Goal: Task Accomplishment & Management: Manage account settings

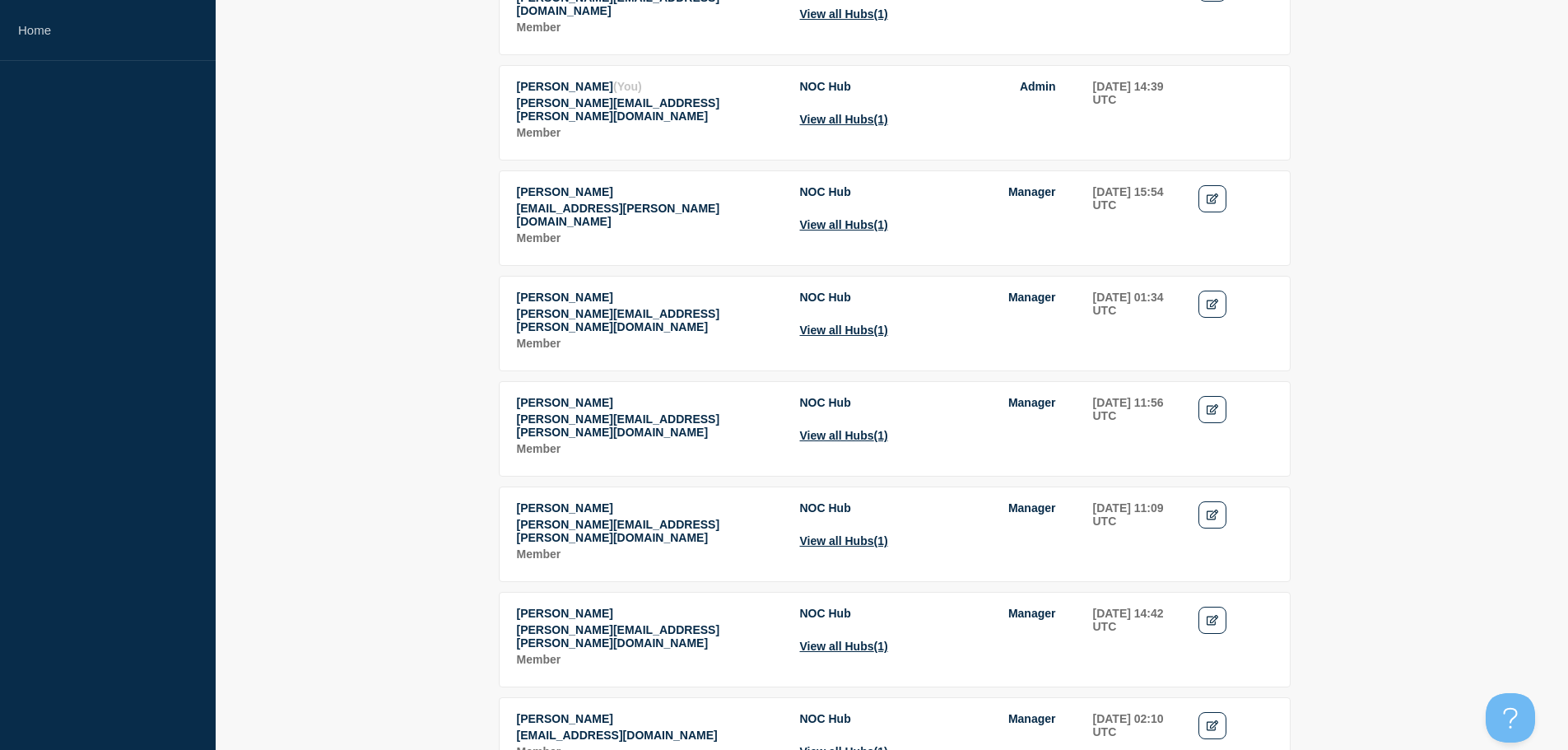
scroll to position [1122, 0]
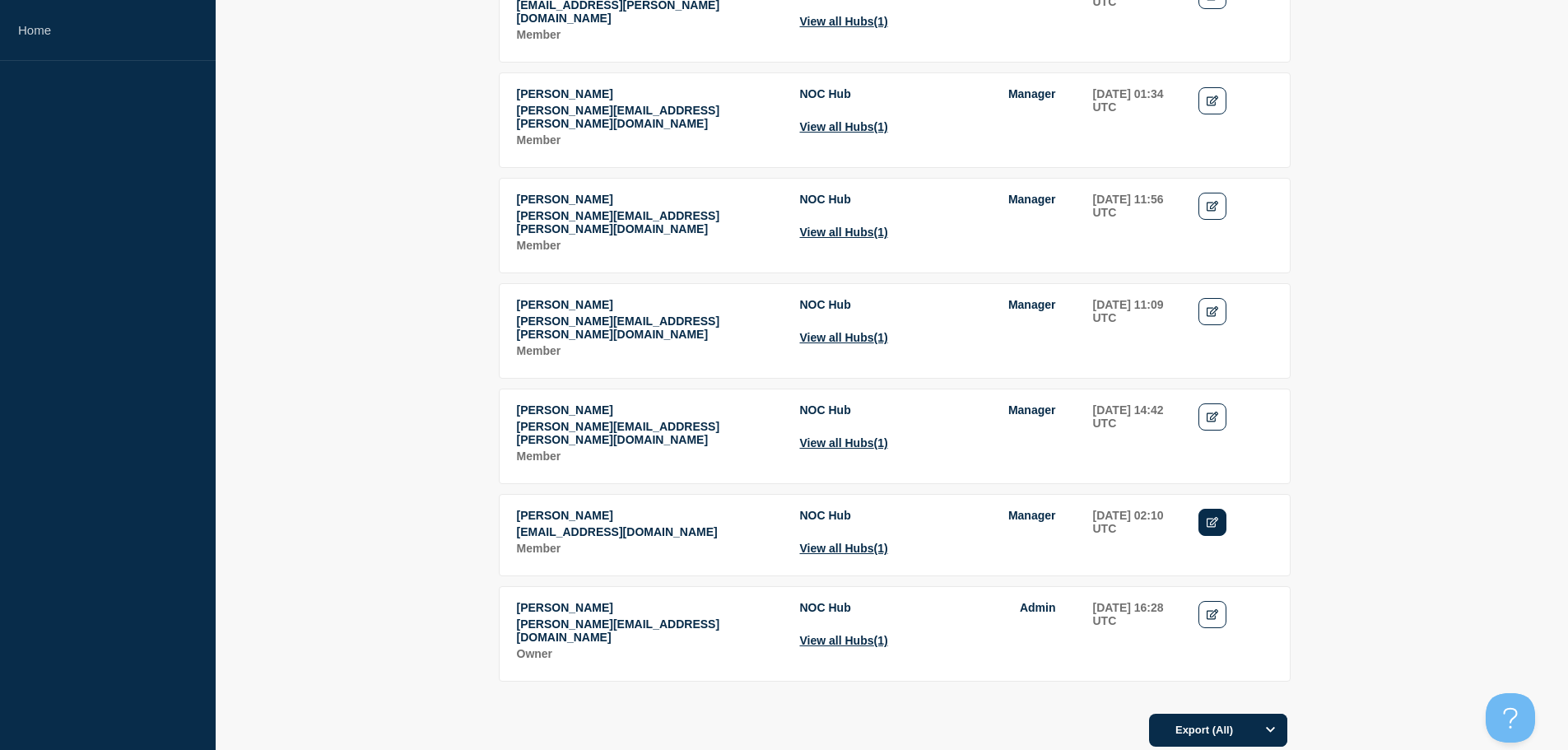
click at [1210, 517] on icon "Edit" at bounding box center [1212, 522] width 12 height 10
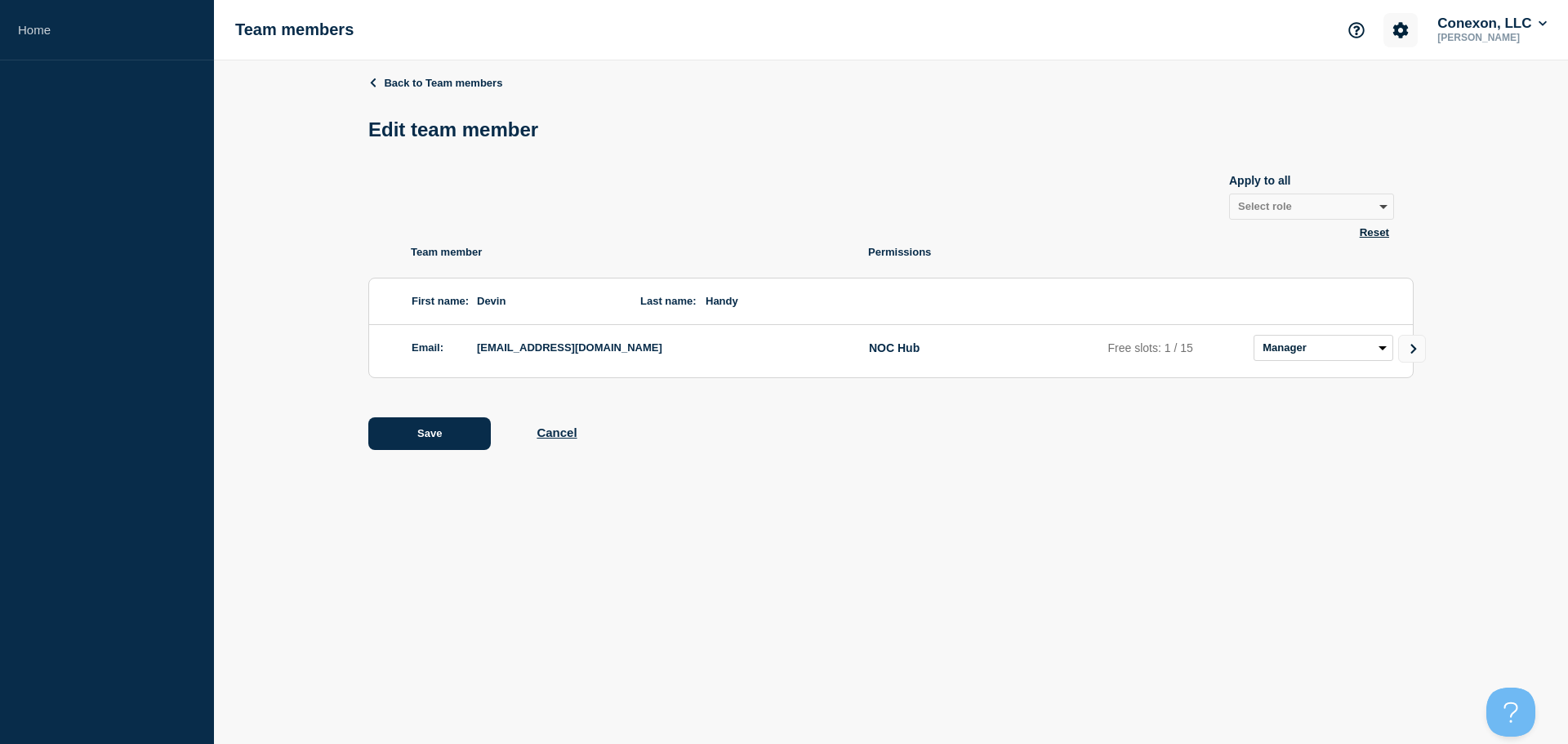
click at [1394, 34] on icon "Account settings" at bounding box center [1401, 29] width 15 height 15
click at [1395, 34] on icon "Account settings" at bounding box center [1401, 29] width 15 height 15
click at [395, 84] on link "Back to Team members" at bounding box center [436, 82] width 134 height 12
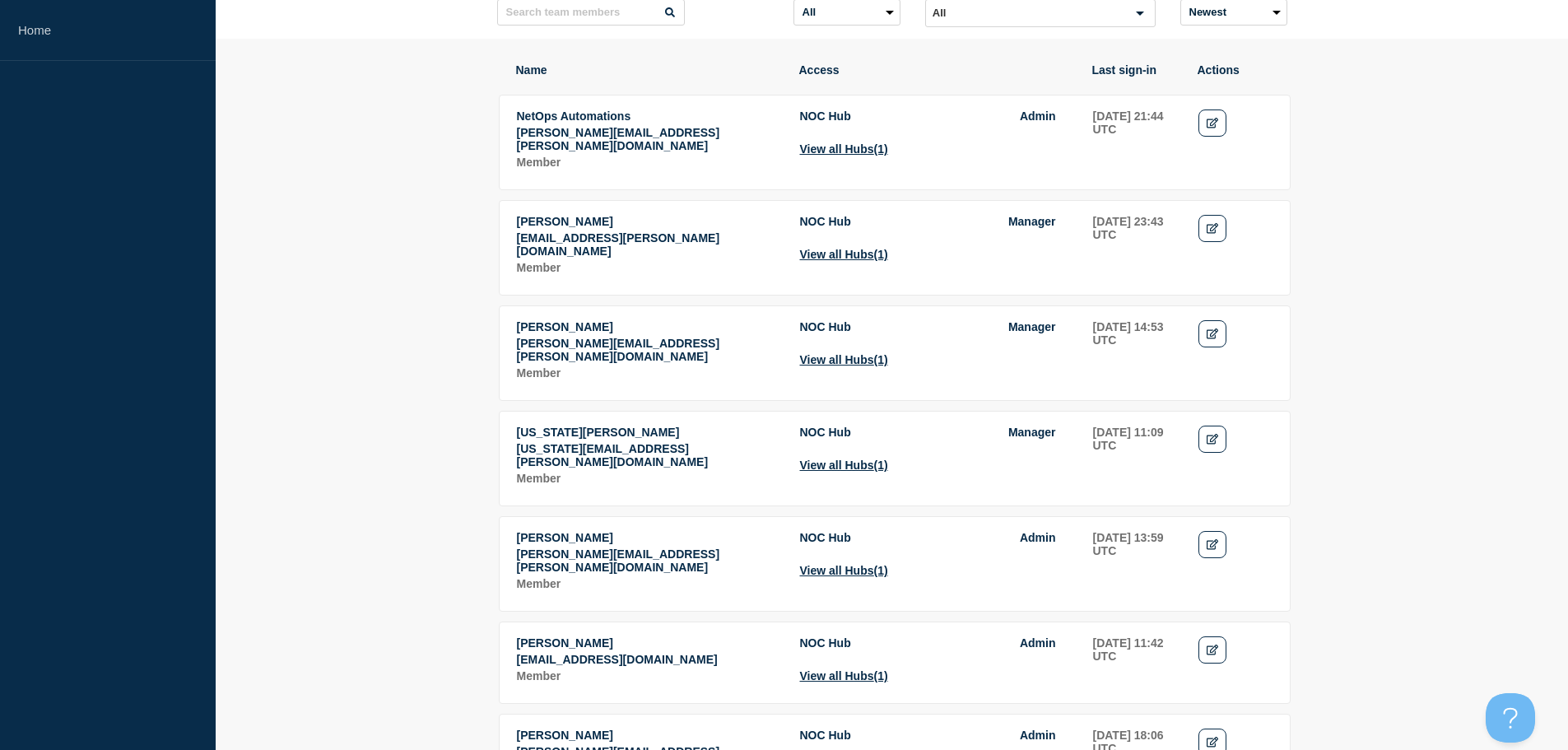
scroll to position [83, 0]
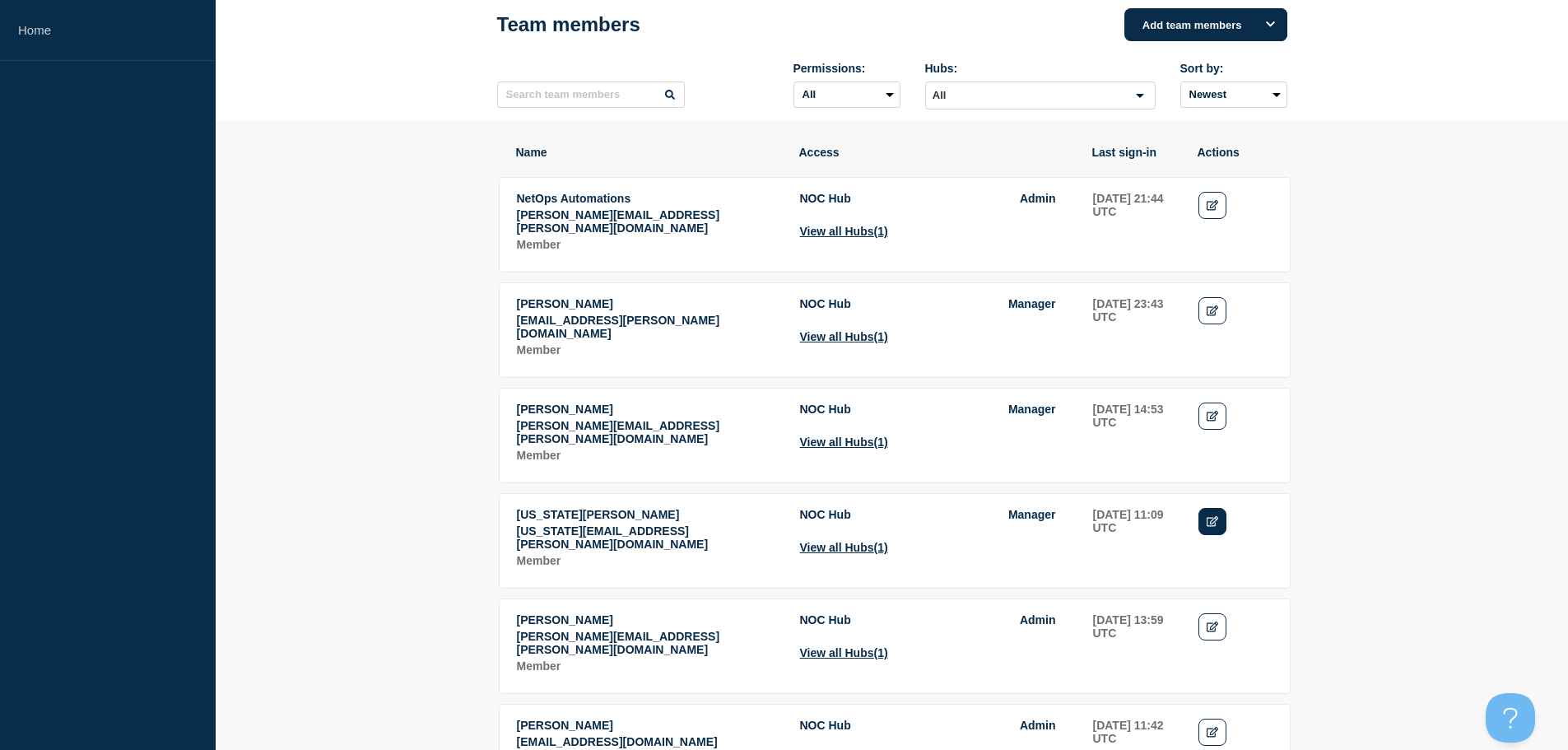
click at [1210, 513] on link "Edit" at bounding box center [1213, 521] width 29 height 28
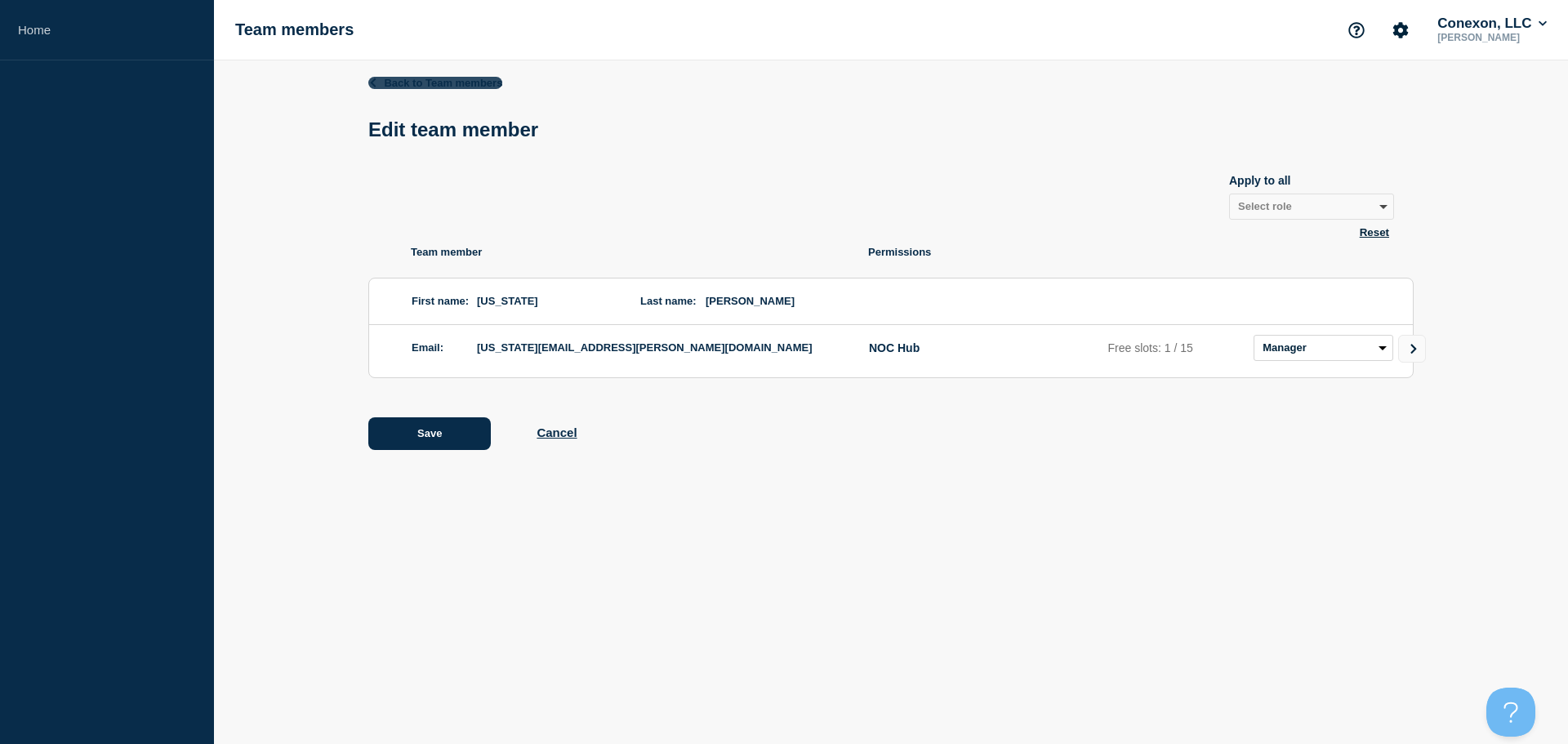
click at [375, 84] on icon at bounding box center [373, 82] width 10 height 9
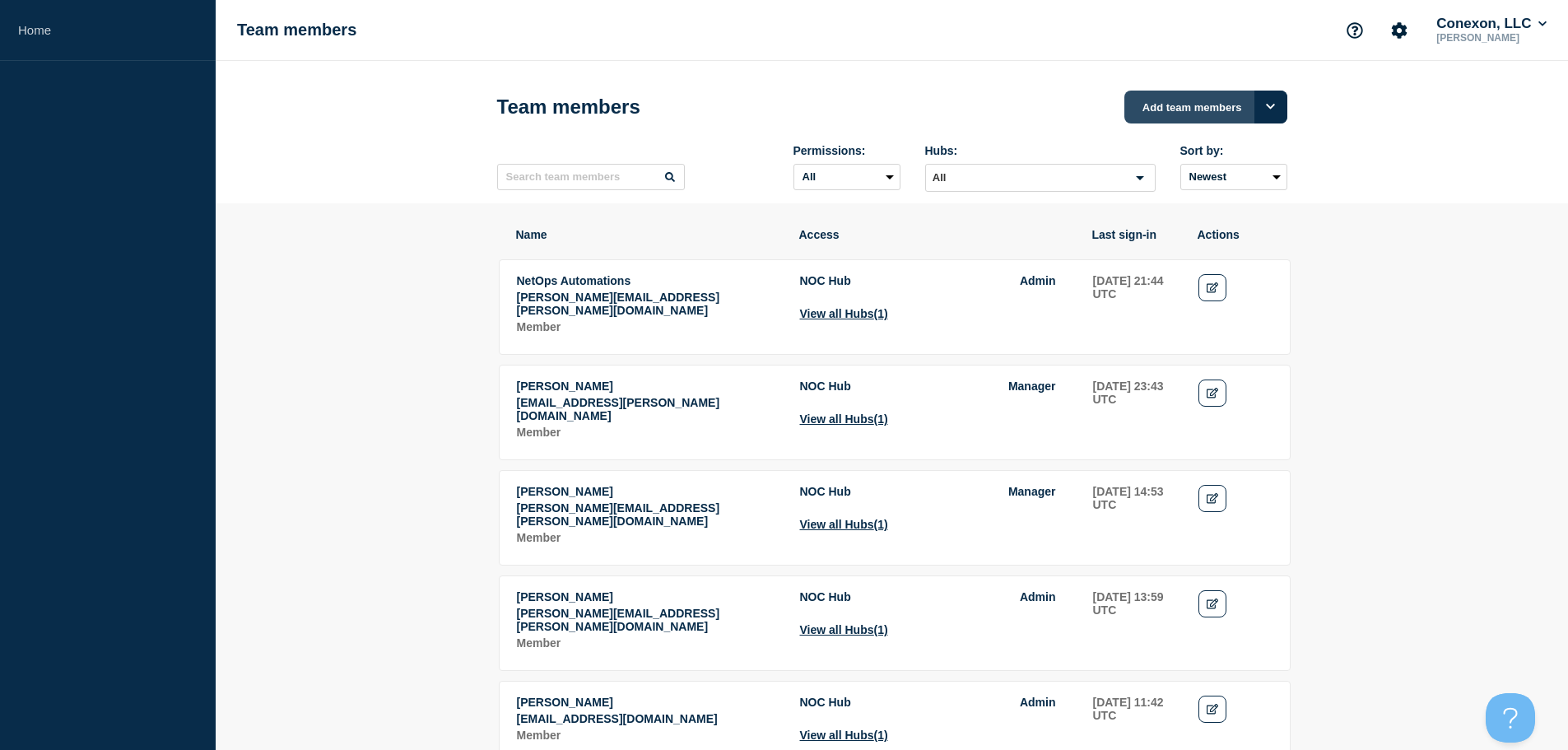
click at [1210, 113] on button "Add team members" at bounding box center [1206, 106] width 163 height 33
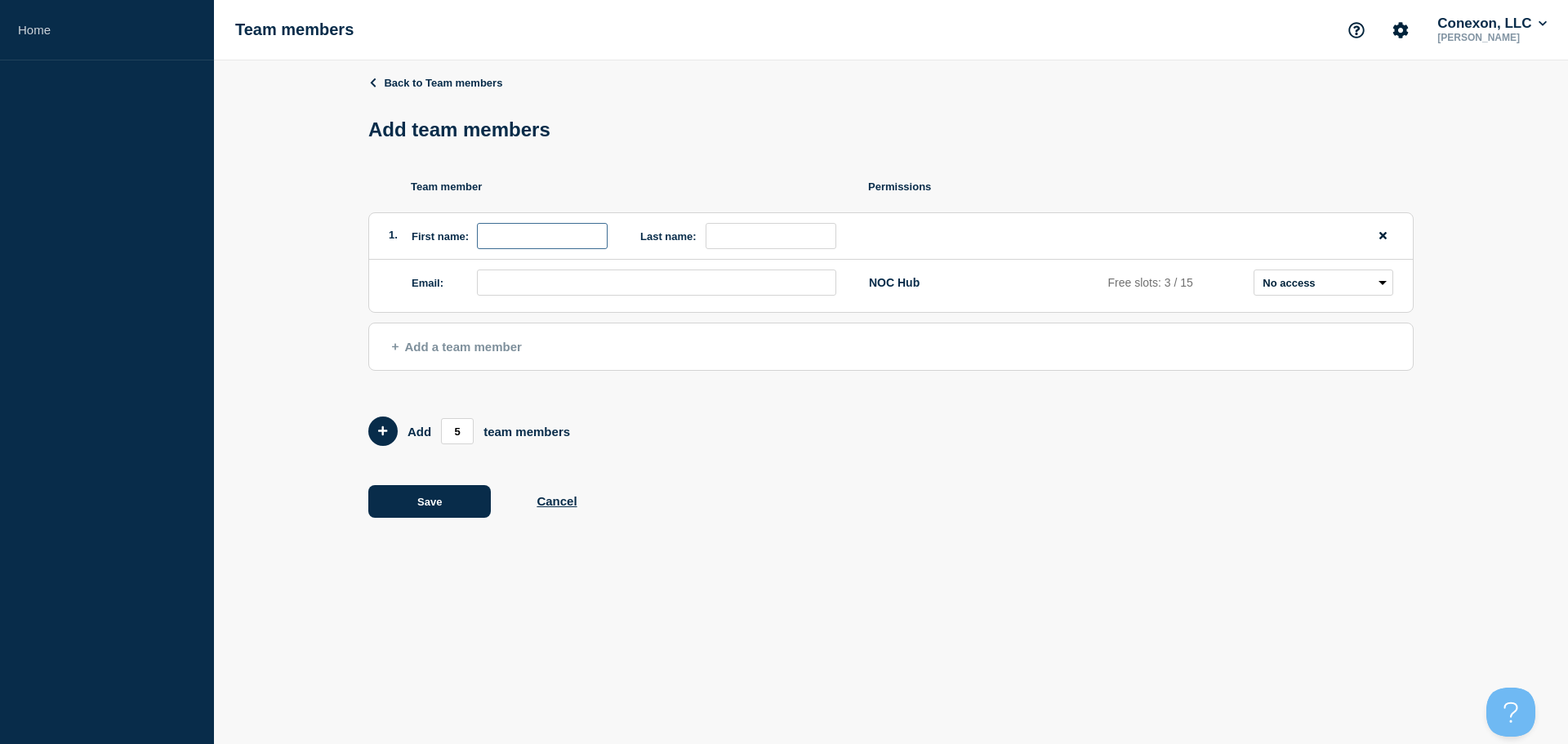
click at [499, 235] on input "first name" at bounding box center [542, 236] width 131 height 26
type input "[PERSON_NAME]"
click at [537, 295] on input "email" at bounding box center [657, 283] width 359 height 26
paste input "[PERSON_NAME][EMAIL_ADDRESS][PERSON_NAME][DOMAIN_NAME]"
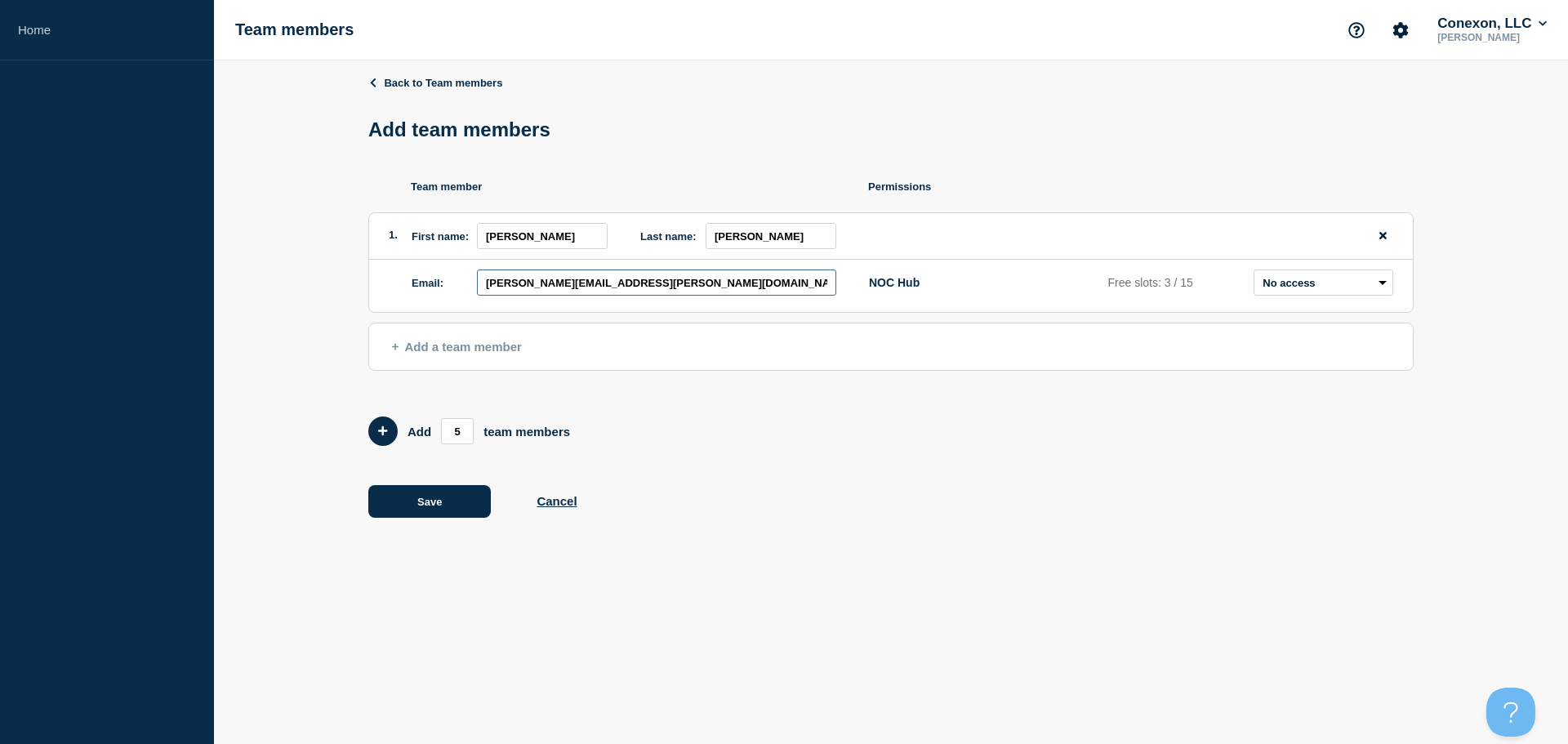
type input "[PERSON_NAME][EMAIL_ADDRESS][PERSON_NAME][DOMAIN_NAME]"
click at [1309, 281] on select "Admin Manager Editor No access" at bounding box center [1324, 283] width 140 height 26
select select "6"
click at [1254, 273] on select "Admin Manager Editor No access" at bounding box center [1324, 283] width 140 height 26
click at [406, 350] on span "Add a team member" at bounding box center [458, 346] width 130 height 14
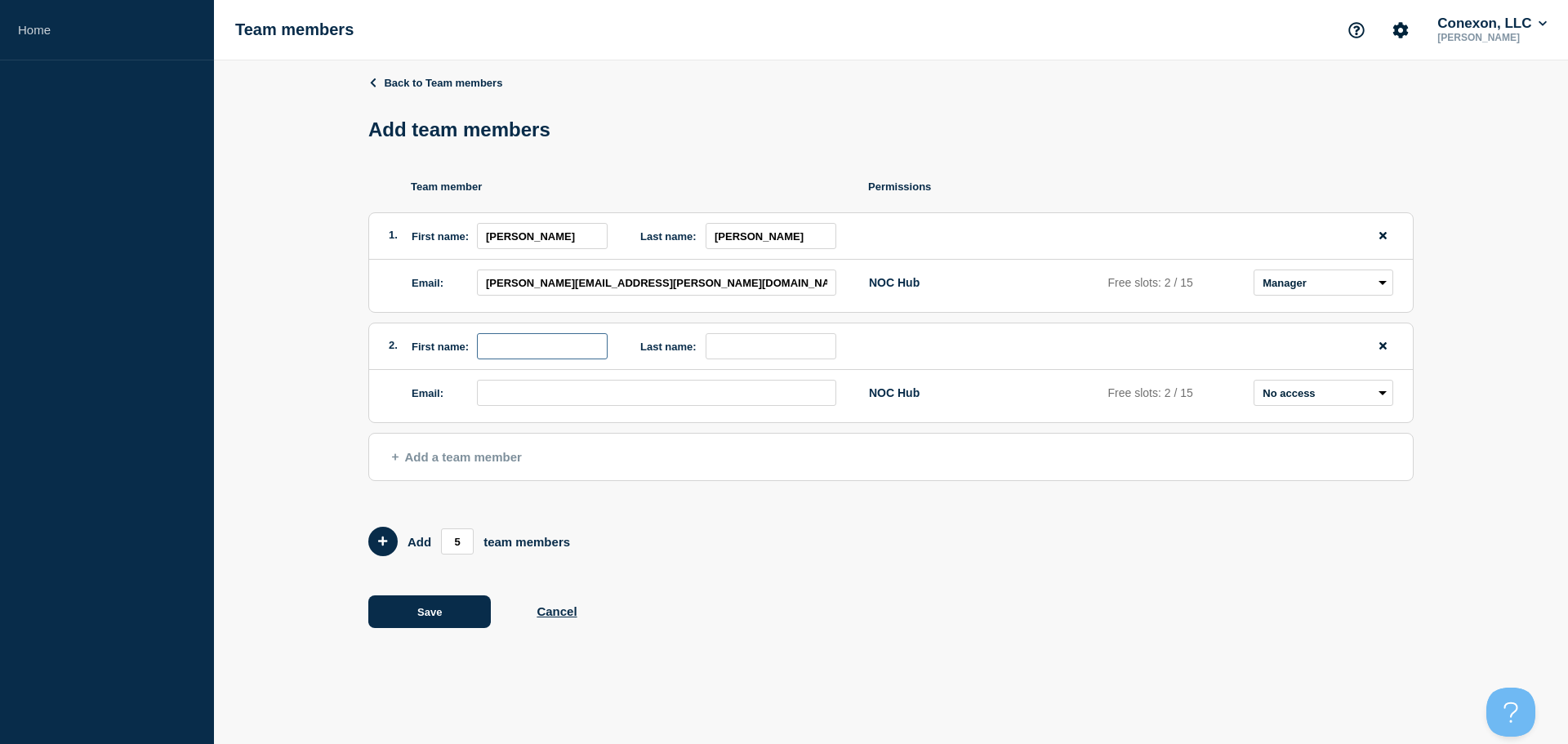
click at [522, 354] on input "first name" at bounding box center [542, 346] width 131 height 26
type input "[PERSON_NAME]"
type input "z"
paste input "[PERSON_NAME][EMAIL_ADDRESS][PERSON_NAME][DOMAIN_NAME]"
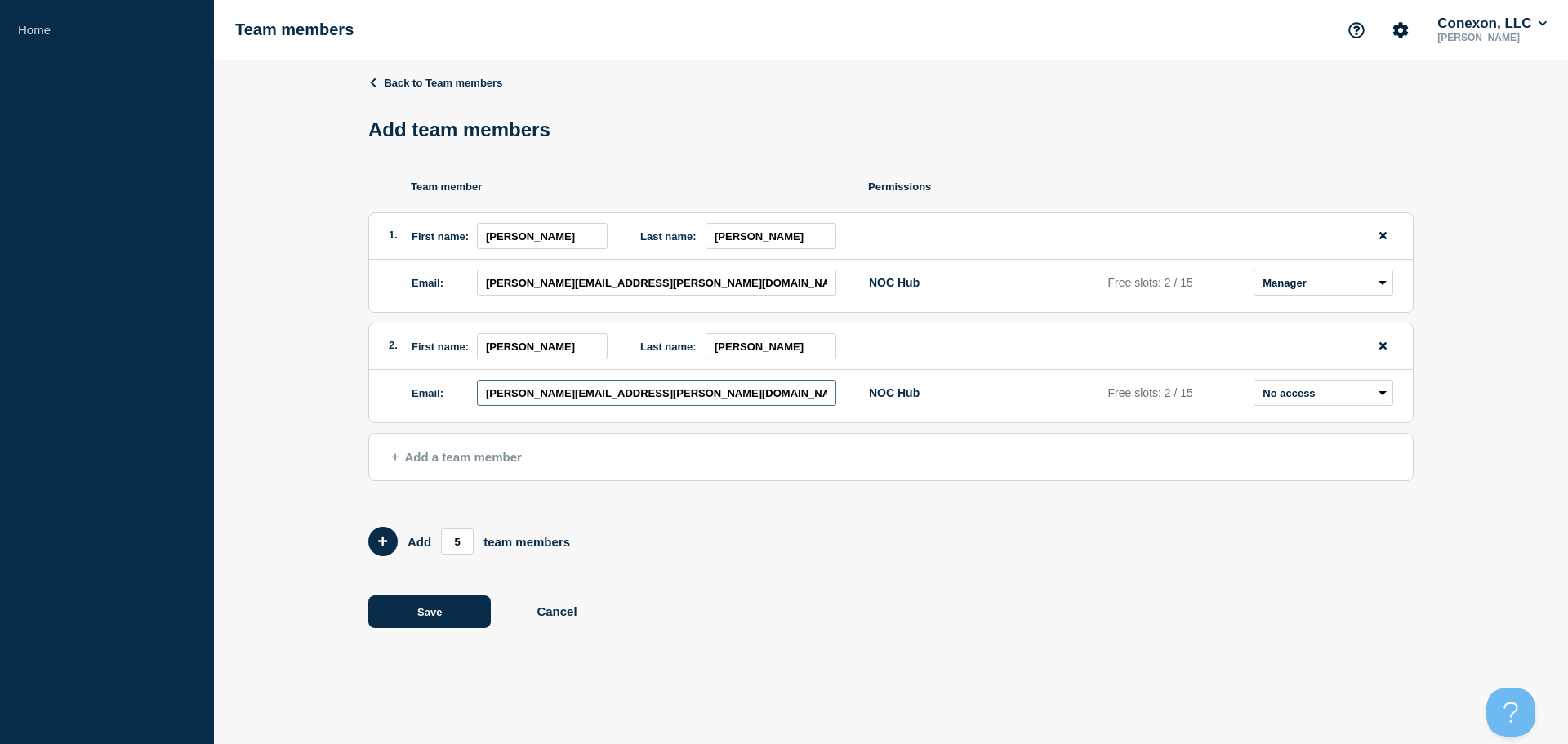
type input "[PERSON_NAME][EMAIL_ADDRESS][PERSON_NAME][DOMAIN_NAME]"
click at [734, 545] on form "Add 5 team members" at bounding box center [892, 540] width 1045 height 29
click at [1283, 400] on select "Admin Manager Editor No access" at bounding box center [1324, 393] width 140 height 26
select select "6"
click at [1254, 384] on select "Admin Manager Editor No access" at bounding box center [1324, 393] width 140 height 26
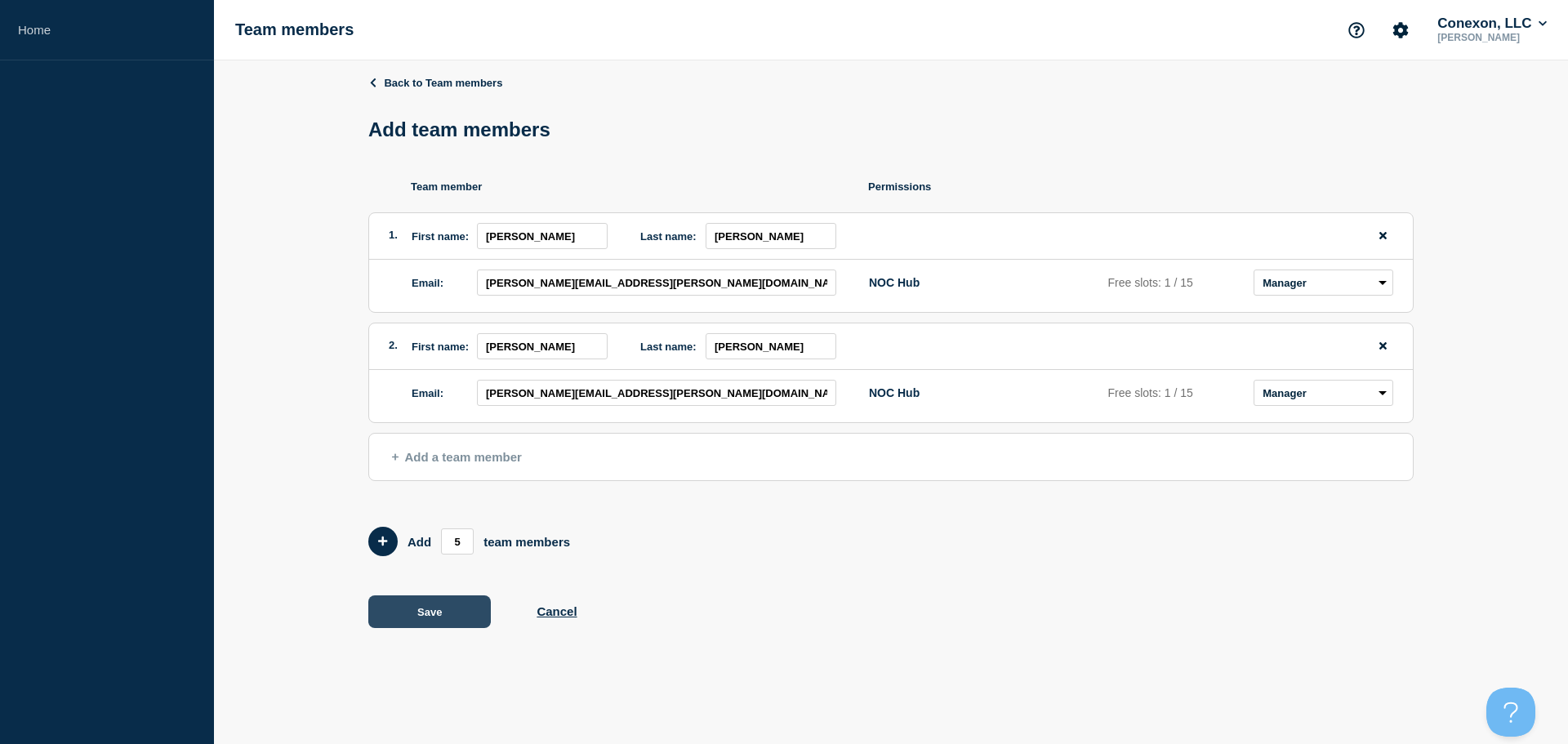
click at [427, 610] on button "Save" at bounding box center [430, 611] width 123 height 33
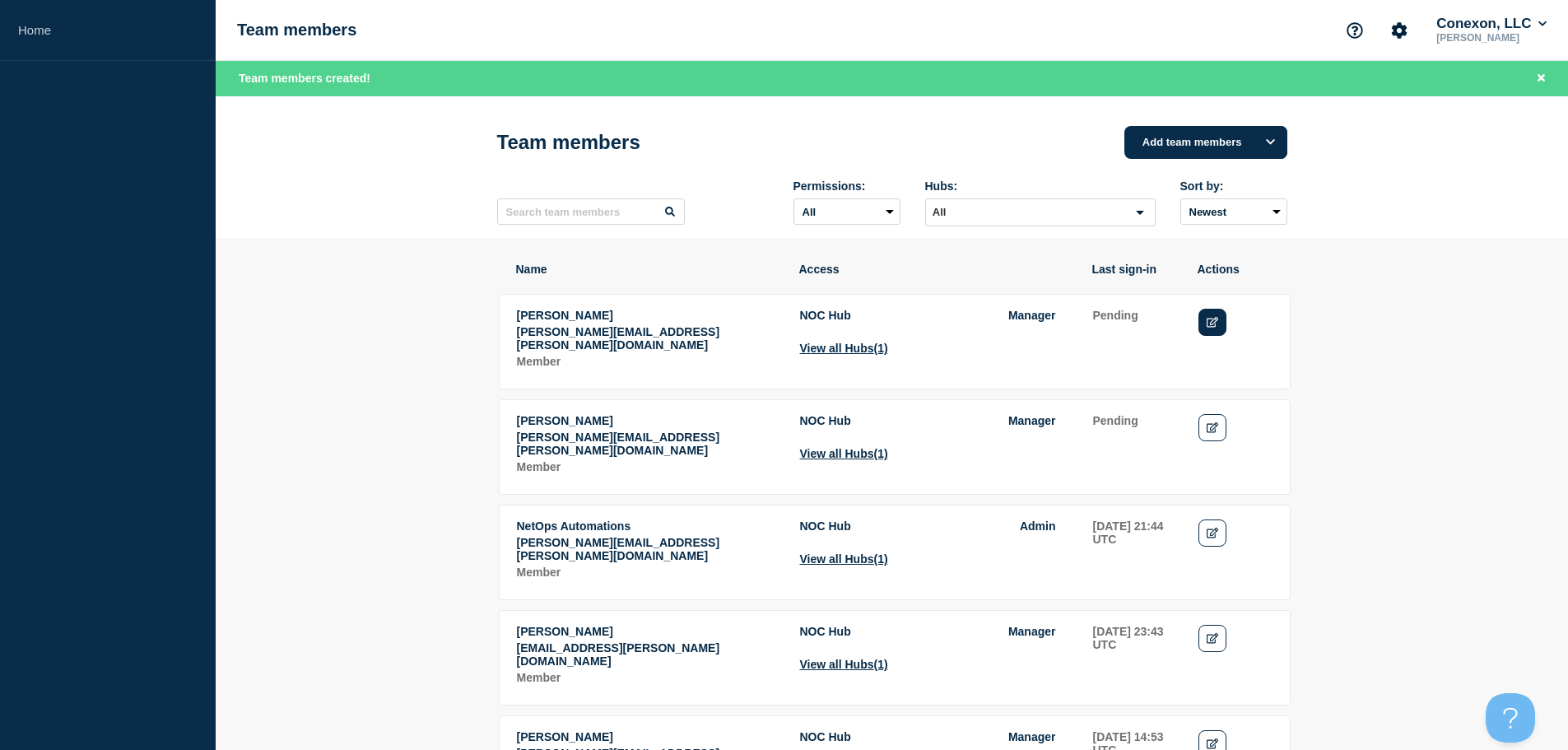
click at [1213, 327] on icon "Edit" at bounding box center [1212, 321] width 12 height 10
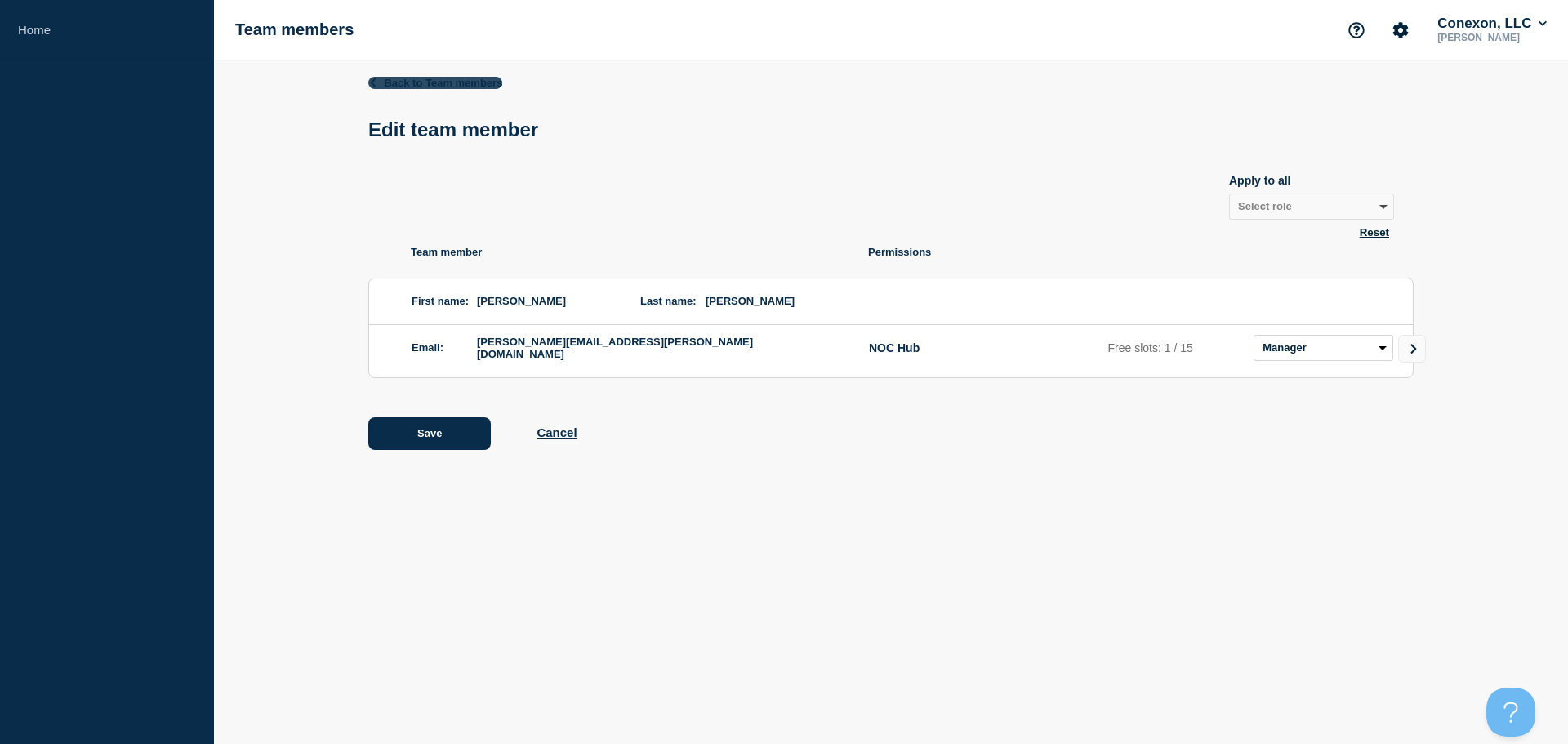
click at [400, 83] on link "Back to Team members" at bounding box center [436, 82] width 134 height 12
